Goal: Task Accomplishment & Management: Manage account settings

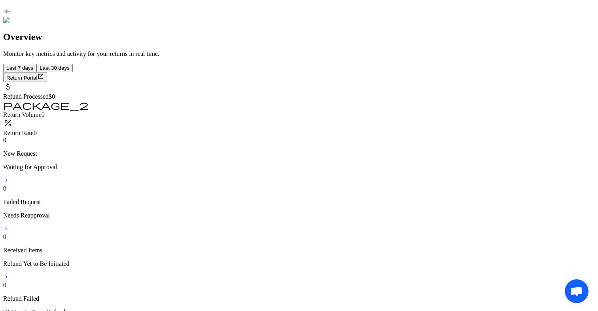
scroll to position [144, 0]
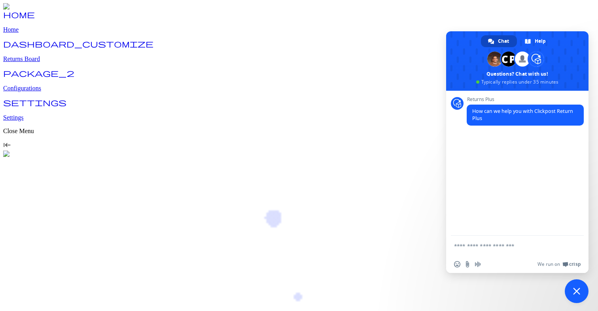
click at [575, 291] on span "Close chat" at bounding box center [576, 290] width 7 height 7
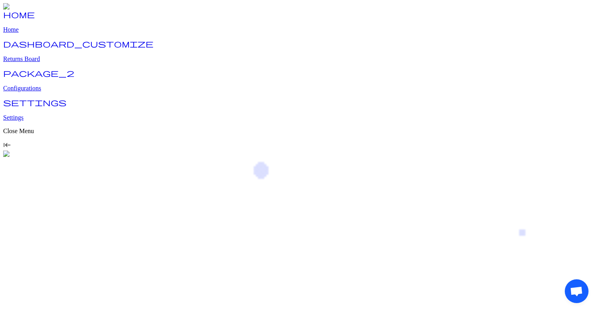
click at [28, 33] on p "Home" at bounding box center [299, 29] width 592 height 7
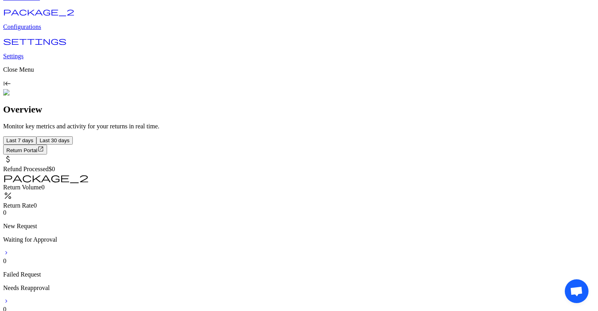
scroll to position [33, 0]
drag, startPoint x: 152, startPoint y: 120, endPoint x: 278, endPoint y: 121, distance: 125.9
click at [278, 208] on div "0 New Request Waiting for Approval chevron_forward" at bounding box center [299, 232] width 592 height 48
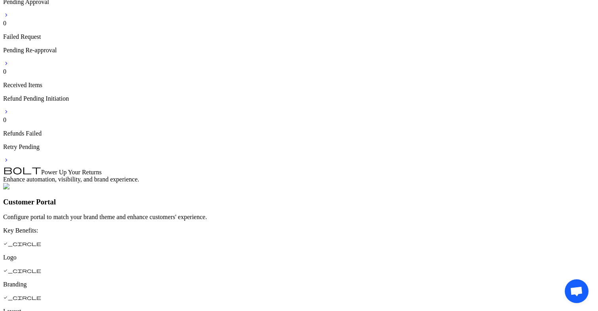
scroll to position [271, 0]
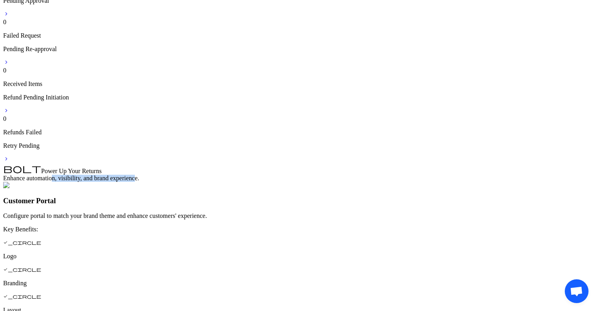
drag, startPoint x: 179, startPoint y: 82, endPoint x: 267, endPoint y: 82, distance: 88.3
click at [139, 175] on span "Enhance automation, visibility, and brand experience." at bounding box center [71, 178] width 136 height 7
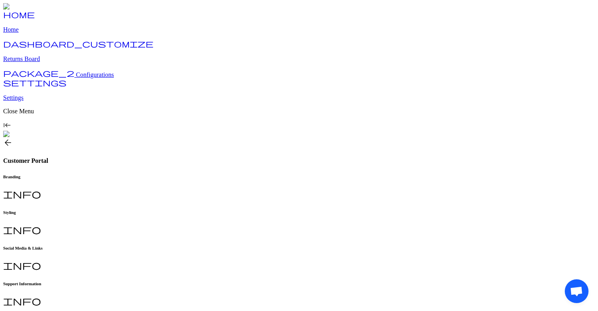
click at [13, 138] on span "arrow_back" at bounding box center [7, 142] width 9 height 9
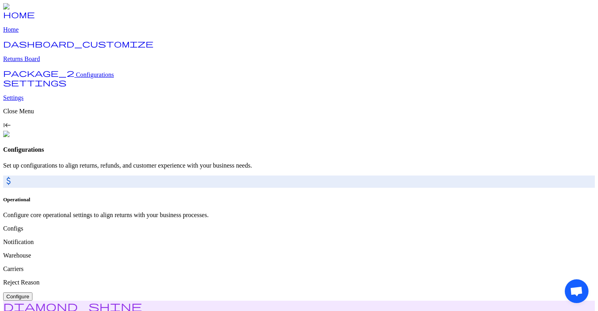
drag, startPoint x: 384, startPoint y: 127, endPoint x: 512, endPoint y: 136, distance: 128.1
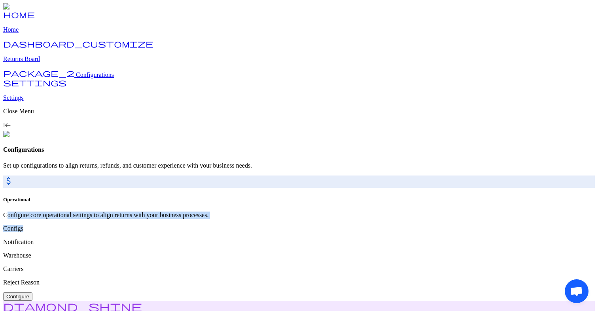
drag, startPoint x: 203, startPoint y: 92, endPoint x: 260, endPoint y: 112, distance: 60.3
click at [260, 196] on div "Operational Configure core operational settings to align returns with your busi…" at bounding box center [299, 248] width 592 height 104
click at [260, 225] on div "Configs Notification Warehouse Carriers Reject Reason" at bounding box center [299, 255] width 592 height 61
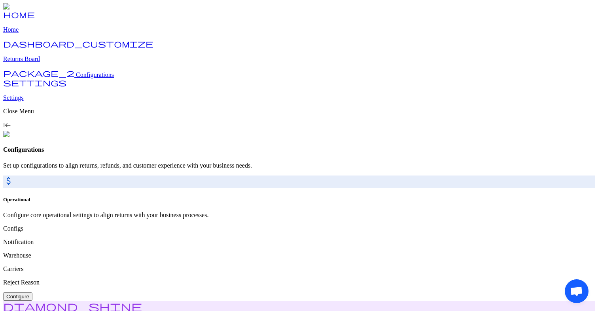
click at [50, 33] on link "home Home" at bounding box center [299, 23] width 592 height 21
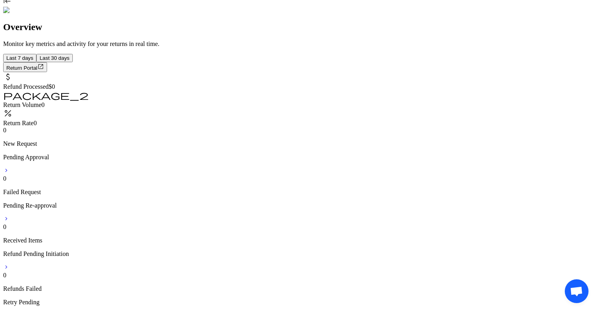
scroll to position [122, 0]
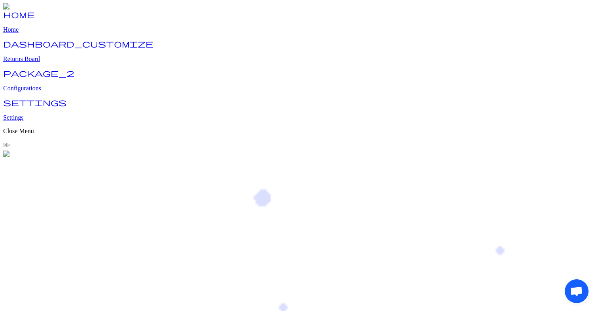
click at [42, 121] on p "Settings" at bounding box center [299, 117] width 592 height 7
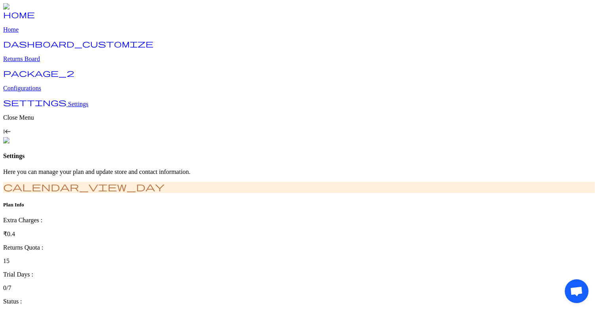
type input "**********"
click at [34, 33] on p "Home" at bounding box center [299, 29] width 592 height 7
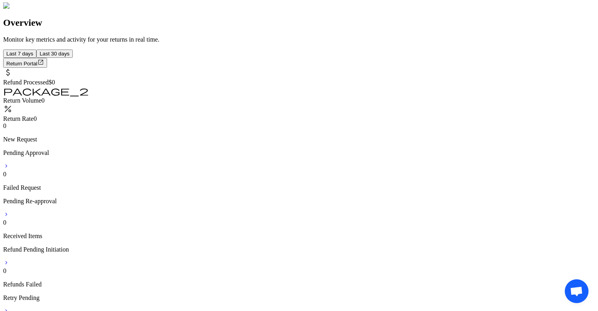
scroll to position [120, 0]
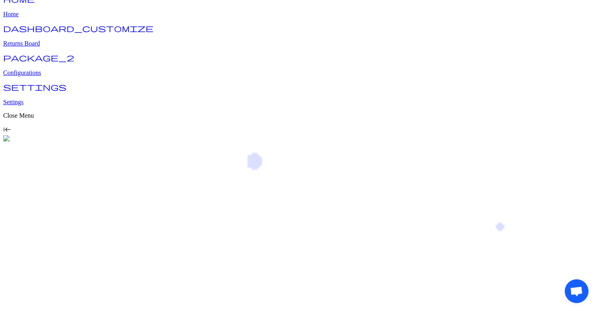
scroll to position [21, 0]
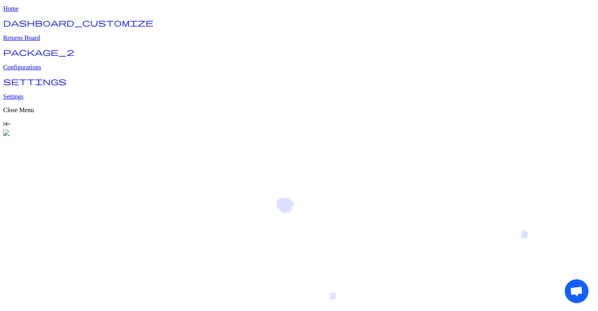
drag, startPoint x: 289, startPoint y: 85, endPoint x: 372, endPoint y: 85, distance: 82.7
type input "***"
drag, startPoint x: 408, startPoint y: 107, endPoint x: 362, endPoint y: 116, distance: 47.2
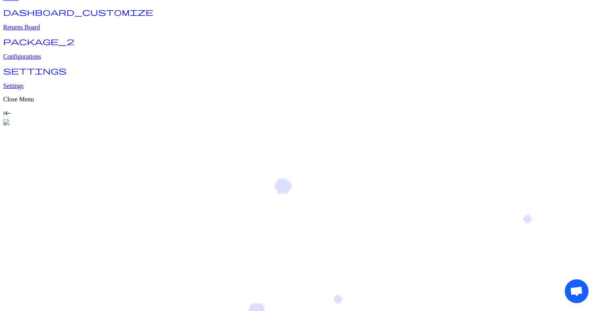
scroll to position [0, 0]
